Goal: Transaction & Acquisition: Purchase product/service

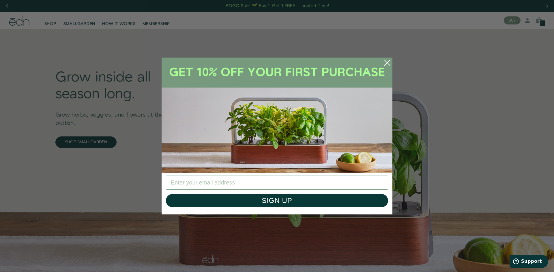
click at [387, 61] on circle "Close dialog" at bounding box center [387, 63] width 13 height 13
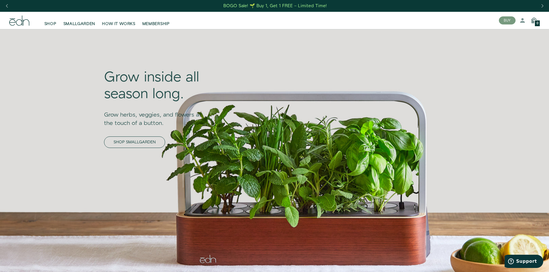
click at [104, 142] on link "SHOP SMALLGARDEN" at bounding box center [134, 143] width 61 height 12
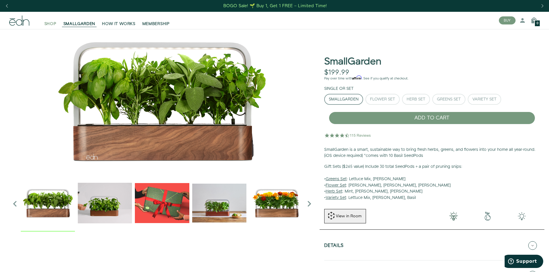
click at [52, 25] on span "SHOP" at bounding box center [50, 24] width 12 height 6
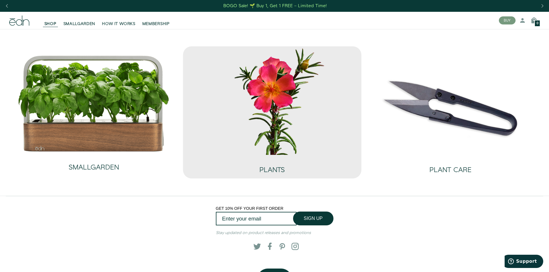
click at [292, 87] on img at bounding box center [272, 100] width 169 height 109
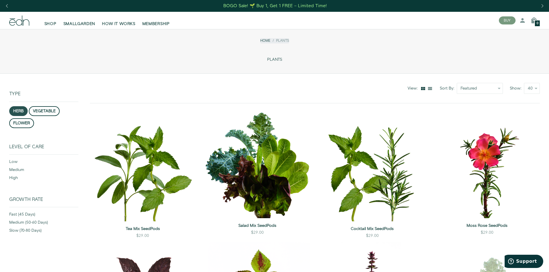
click at [20, 113] on button "herb" at bounding box center [18, 111] width 18 height 10
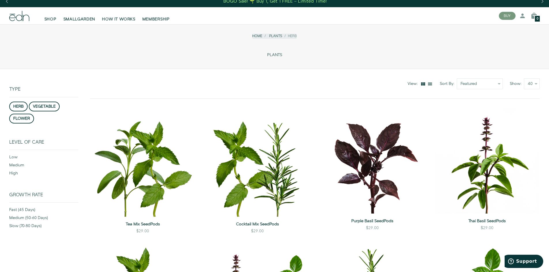
scroll to position [3, 0]
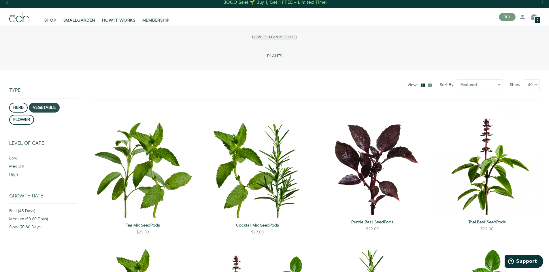
click at [46, 107] on button "vegetable" at bounding box center [44, 108] width 31 height 10
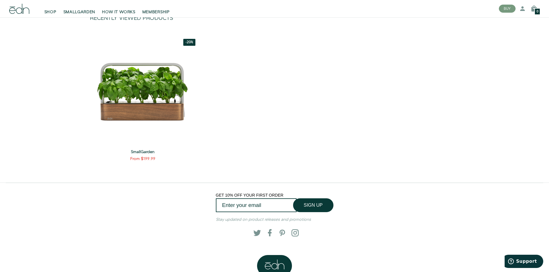
scroll to position [370, 0]
